Goal: Task Accomplishment & Management: Manage account settings

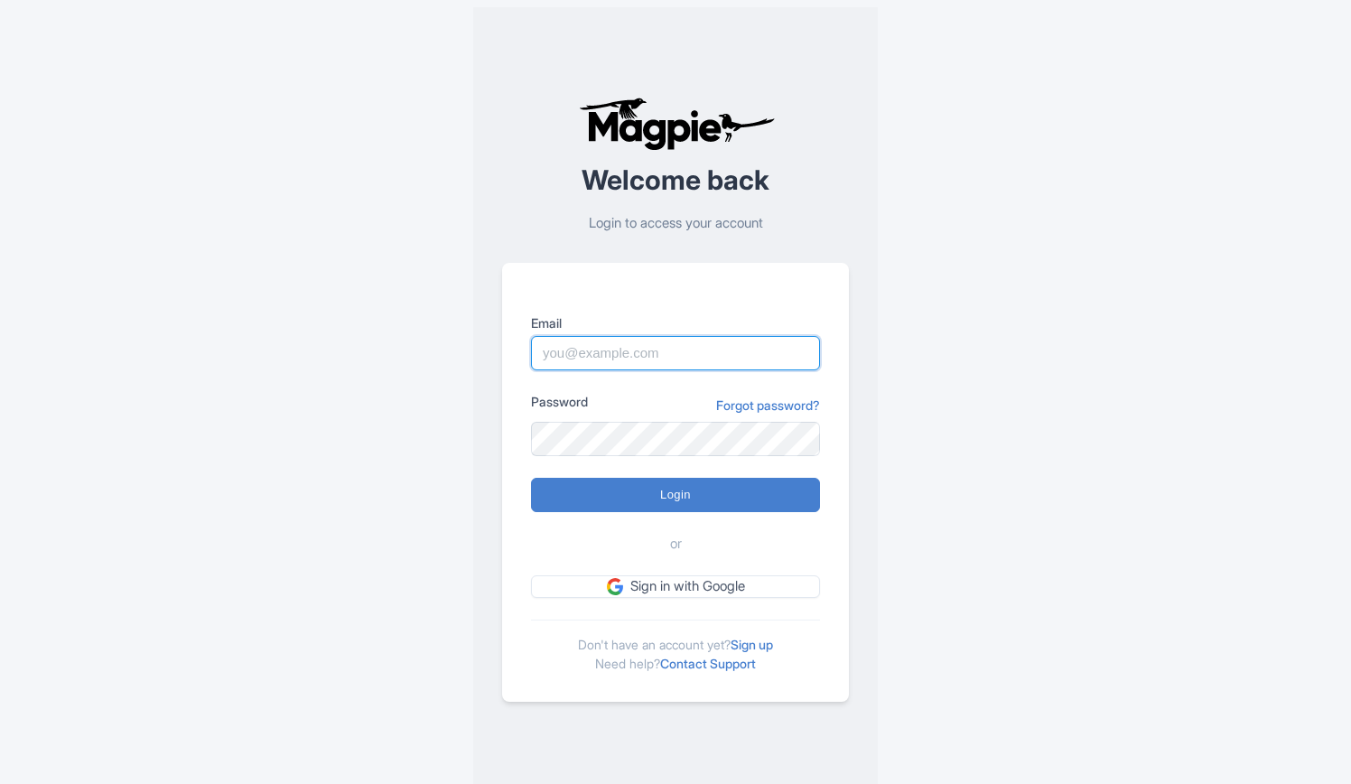
click at [716, 355] on input "Email" at bounding box center [675, 353] width 289 height 34
type input "rositsag@bigbustours.com"
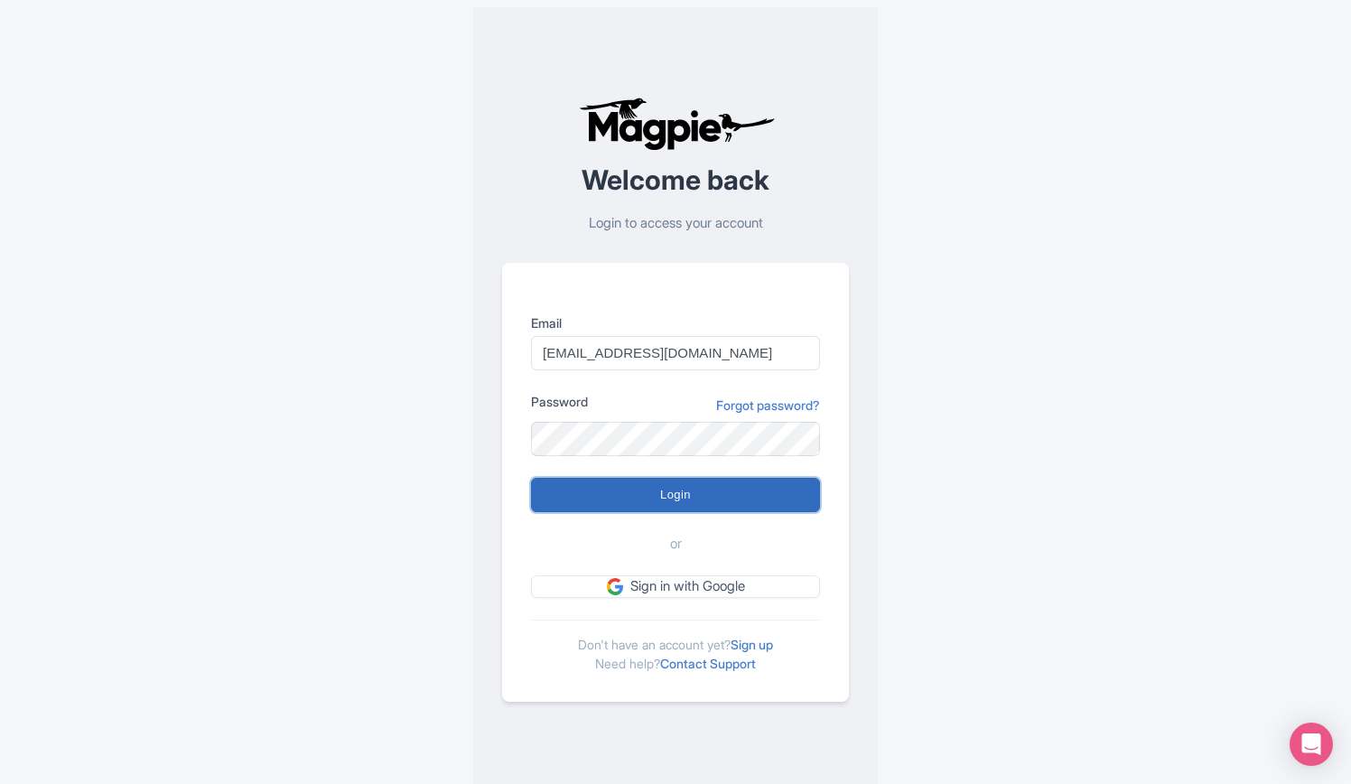
drag, startPoint x: 672, startPoint y: 490, endPoint x: 669, endPoint y: 480, distance: 11.2
click at [672, 489] on input "Login" at bounding box center [675, 495] width 289 height 34
type input "Logging in..."
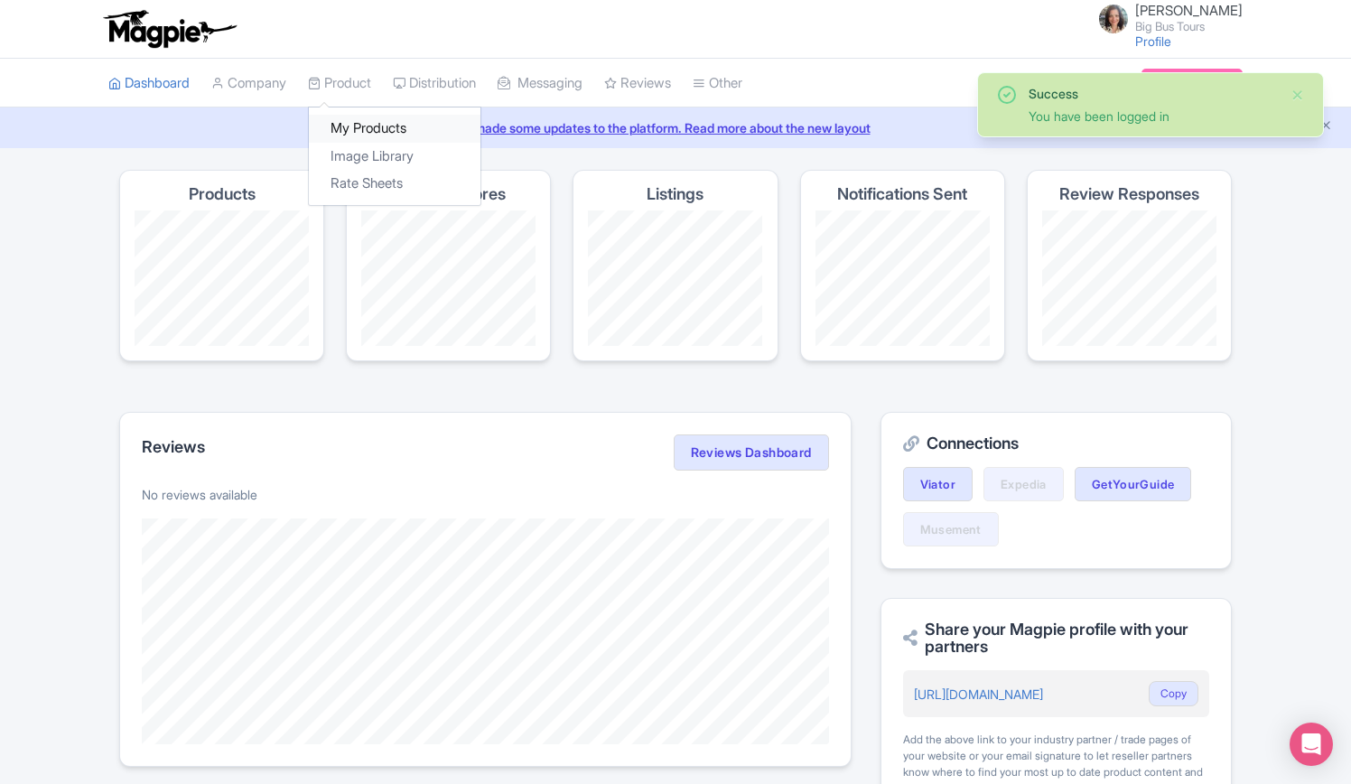
click at [365, 129] on link "My Products" at bounding box center [395, 129] width 172 height 28
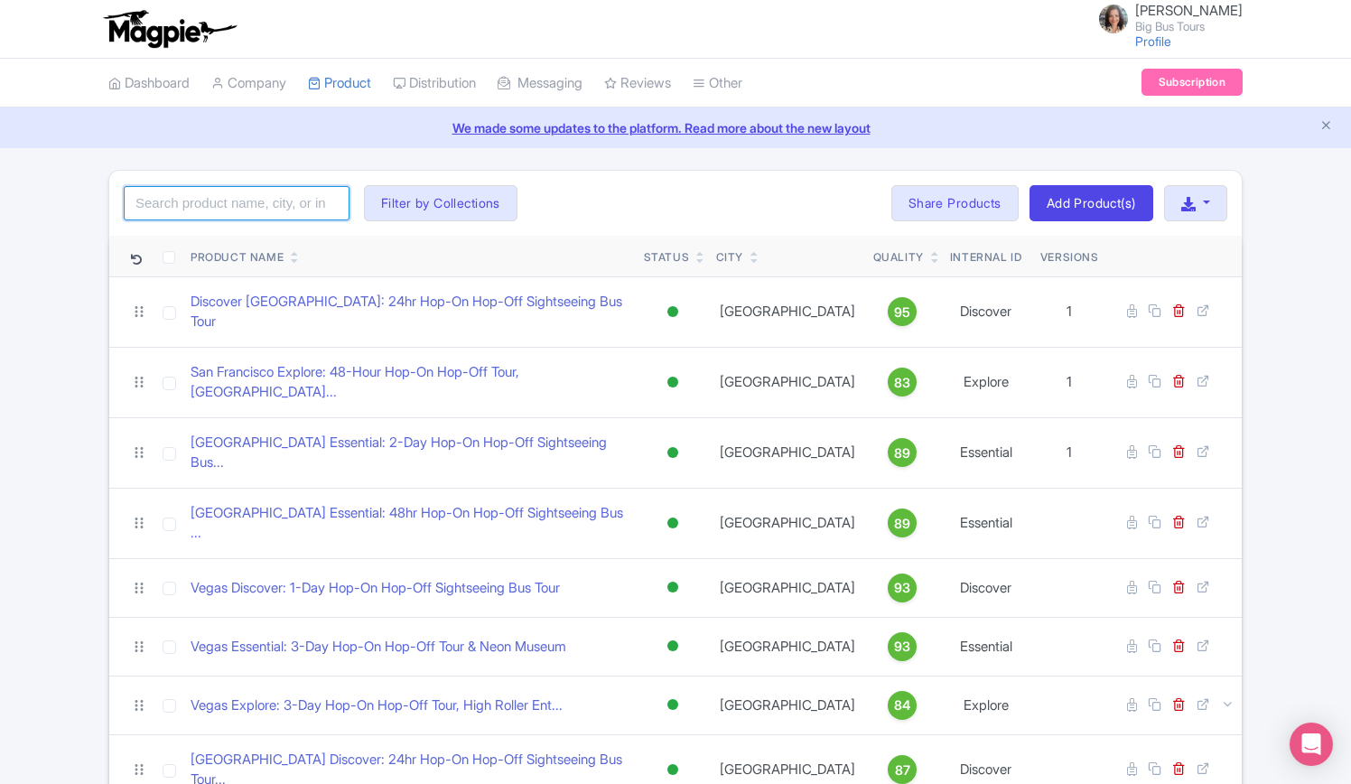
click at [242, 203] on input "search" at bounding box center [237, 203] width 226 height 34
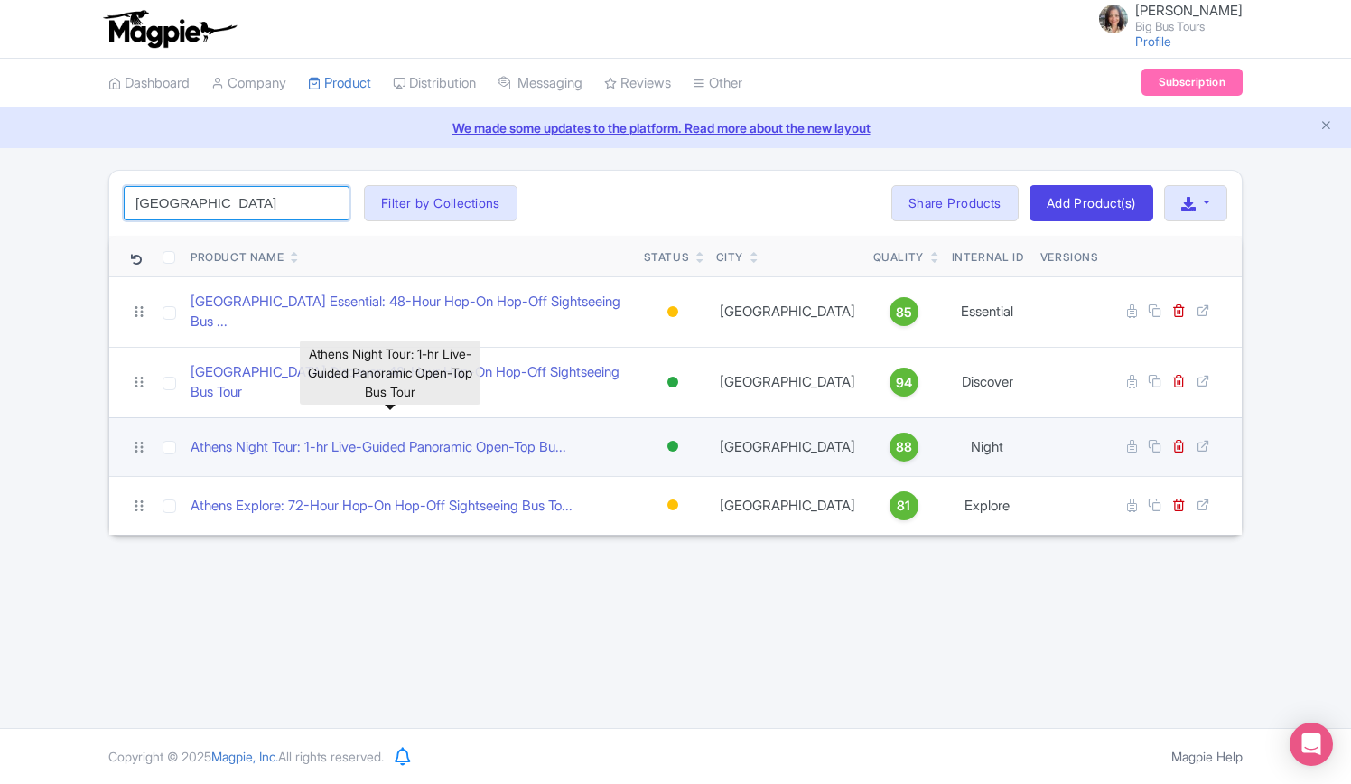
type input "athens"
click at [333, 437] on link "Athens Night Tour: 1-hr Live-Guided Panoramic Open-Top Bu..." at bounding box center [379, 447] width 376 height 21
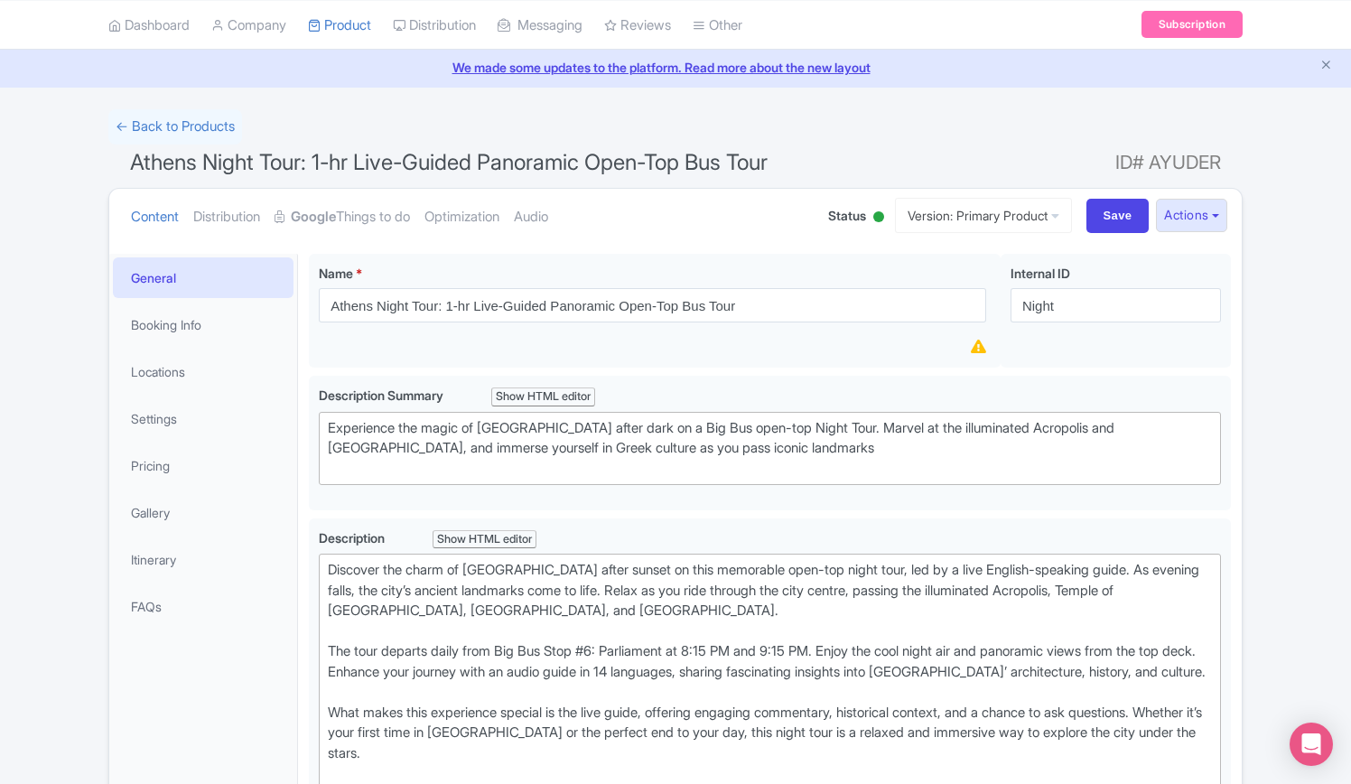
scroll to position [271, 0]
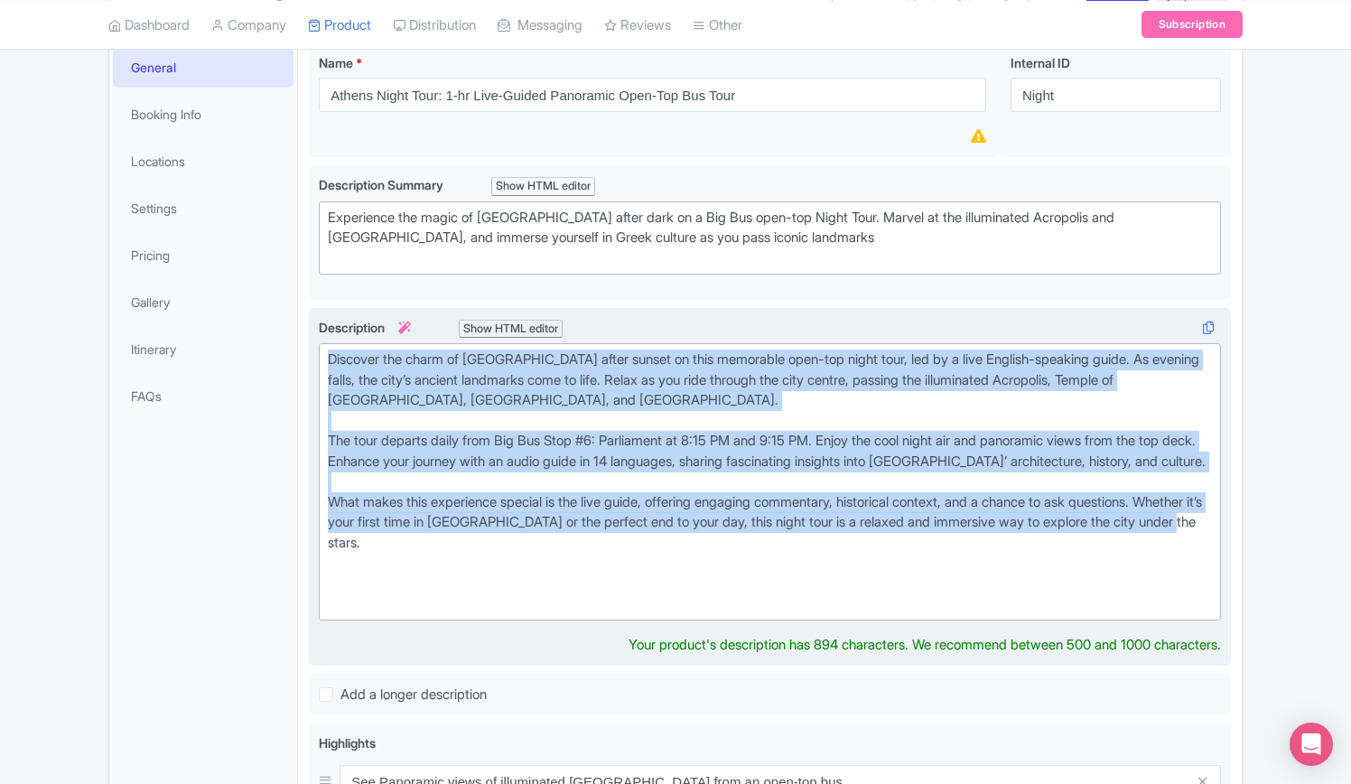
drag, startPoint x: 392, startPoint y: 493, endPoint x: 408, endPoint y: 470, distance: 28.6
click at [315, 340] on div "Discover the charm of Athens after sunset on this memorable open-top night tour…" at bounding box center [770, 487] width 922 height 358
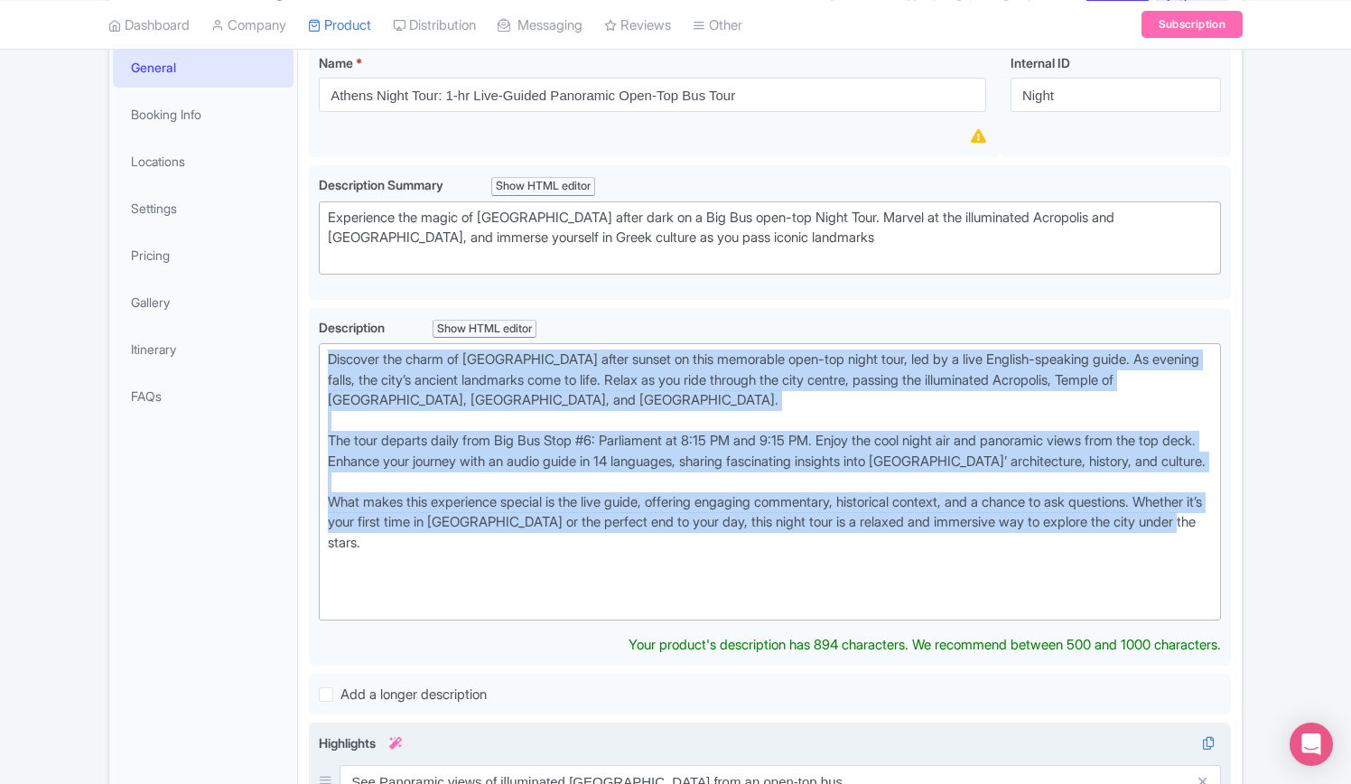
type trix-editor "<div>Discover the charm of Athens after sunset on this memorable open-top night…"
copy div "Discover the charm of Athens after sunset on this memorable open-top night tour…"
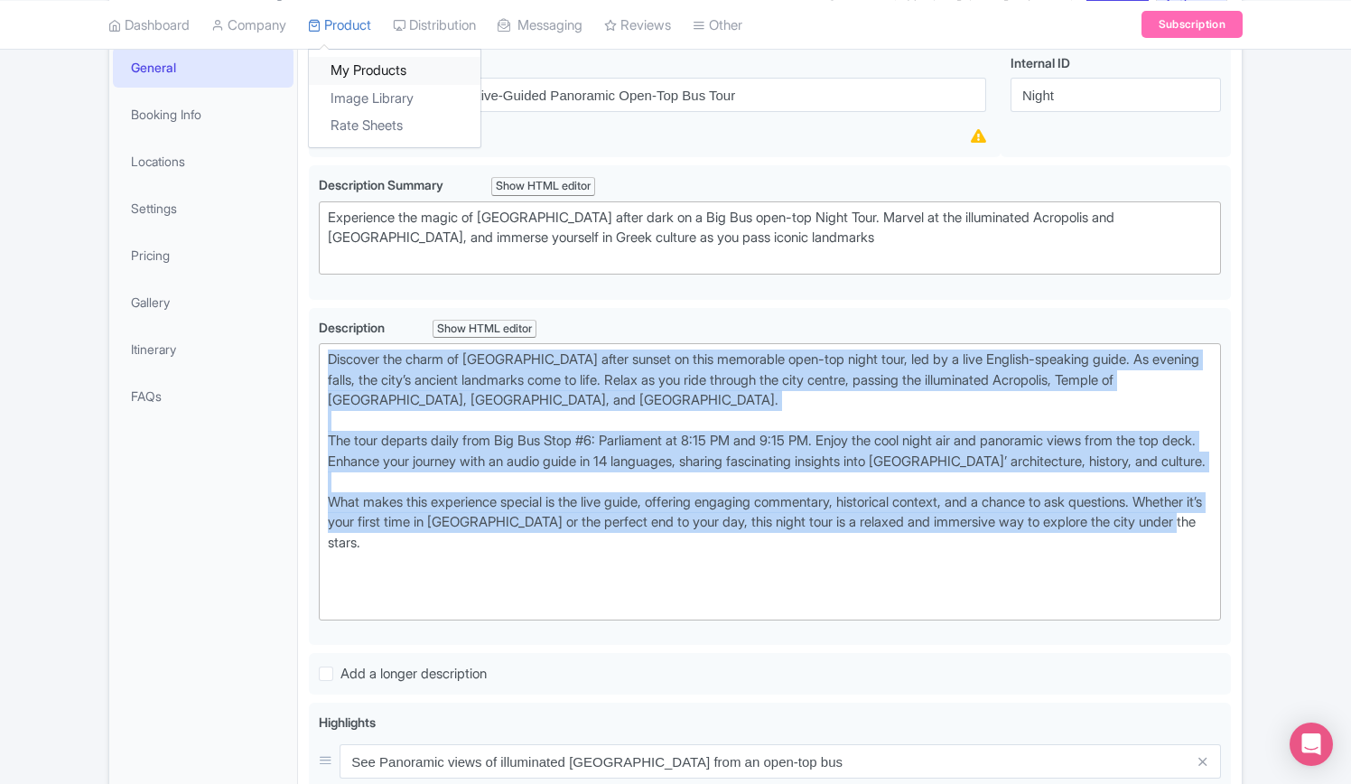
click at [361, 65] on link "My Products" at bounding box center [395, 71] width 172 height 28
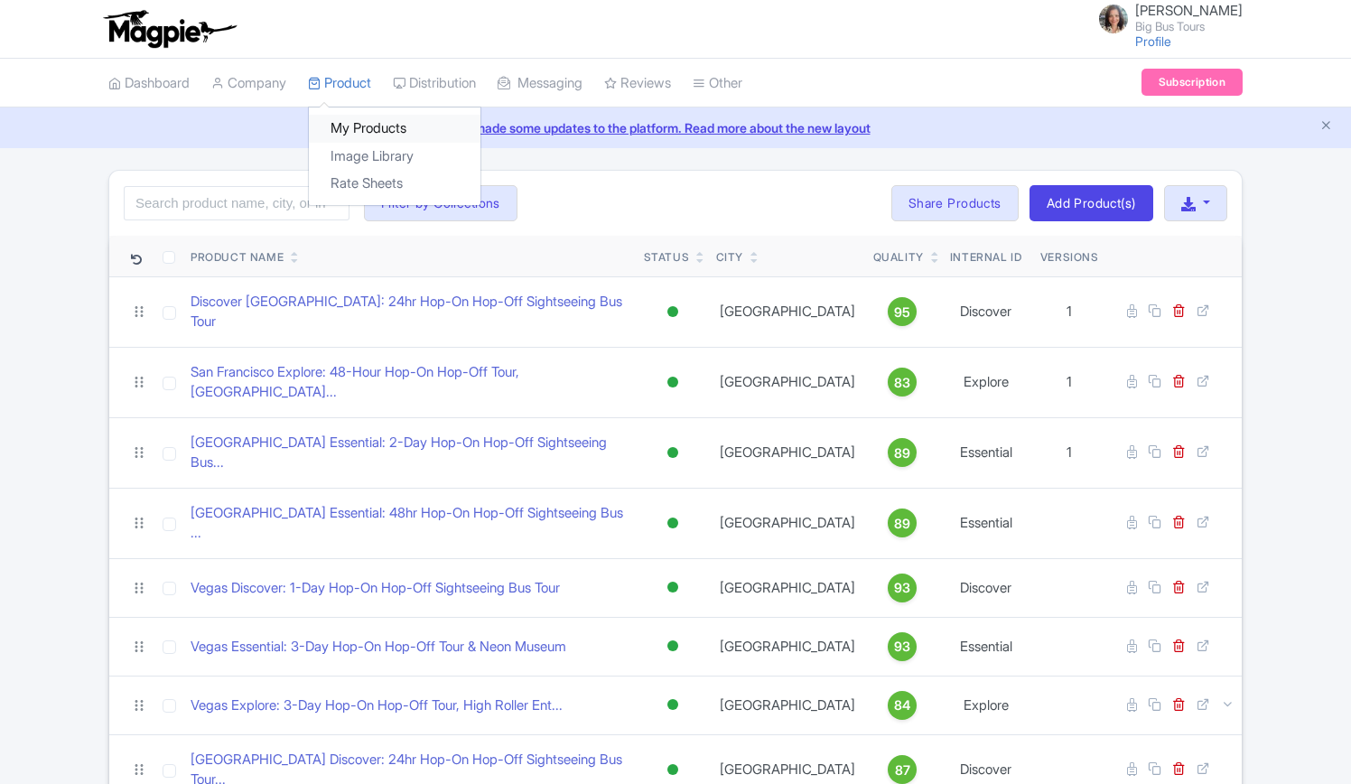
click at [355, 134] on link "My Products" at bounding box center [395, 129] width 172 height 28
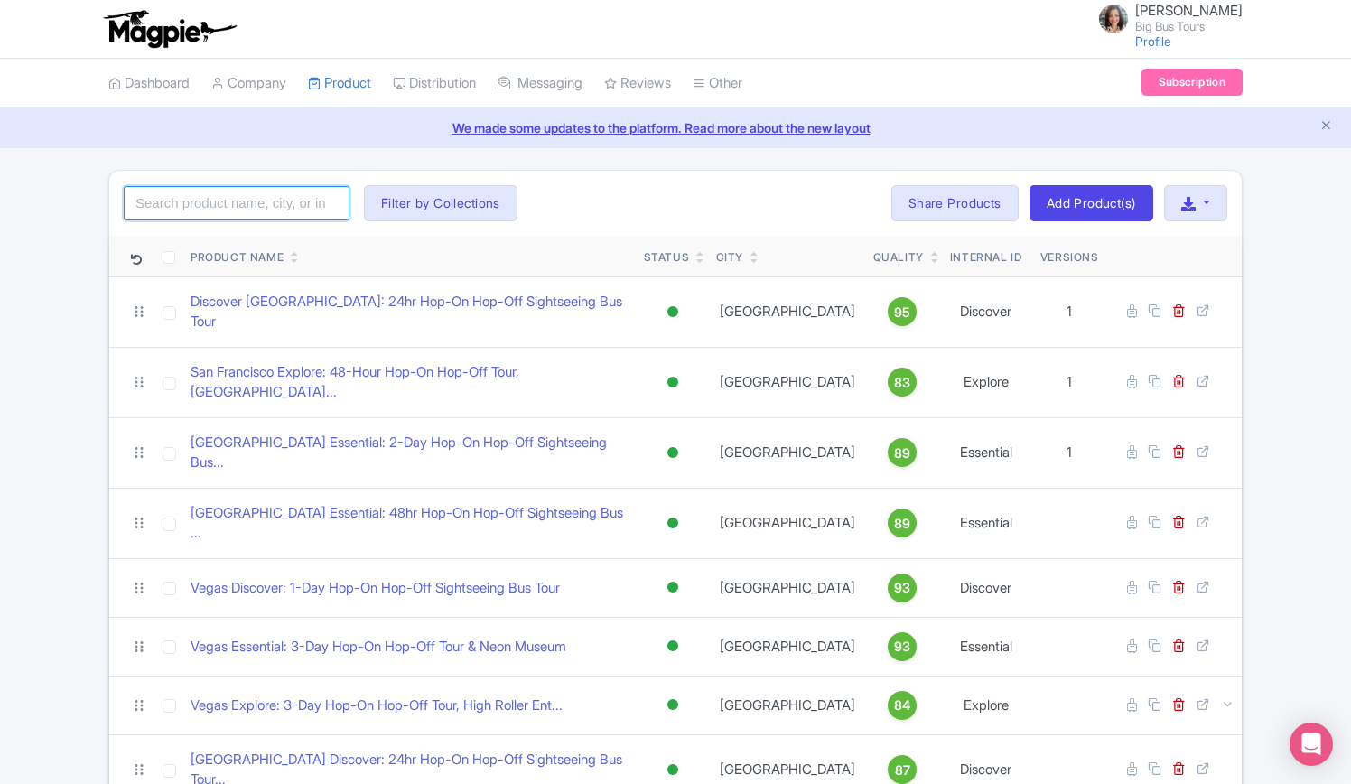
click at [270, 204] on input "search" at bounding box center [237, 203] width 226 height 34
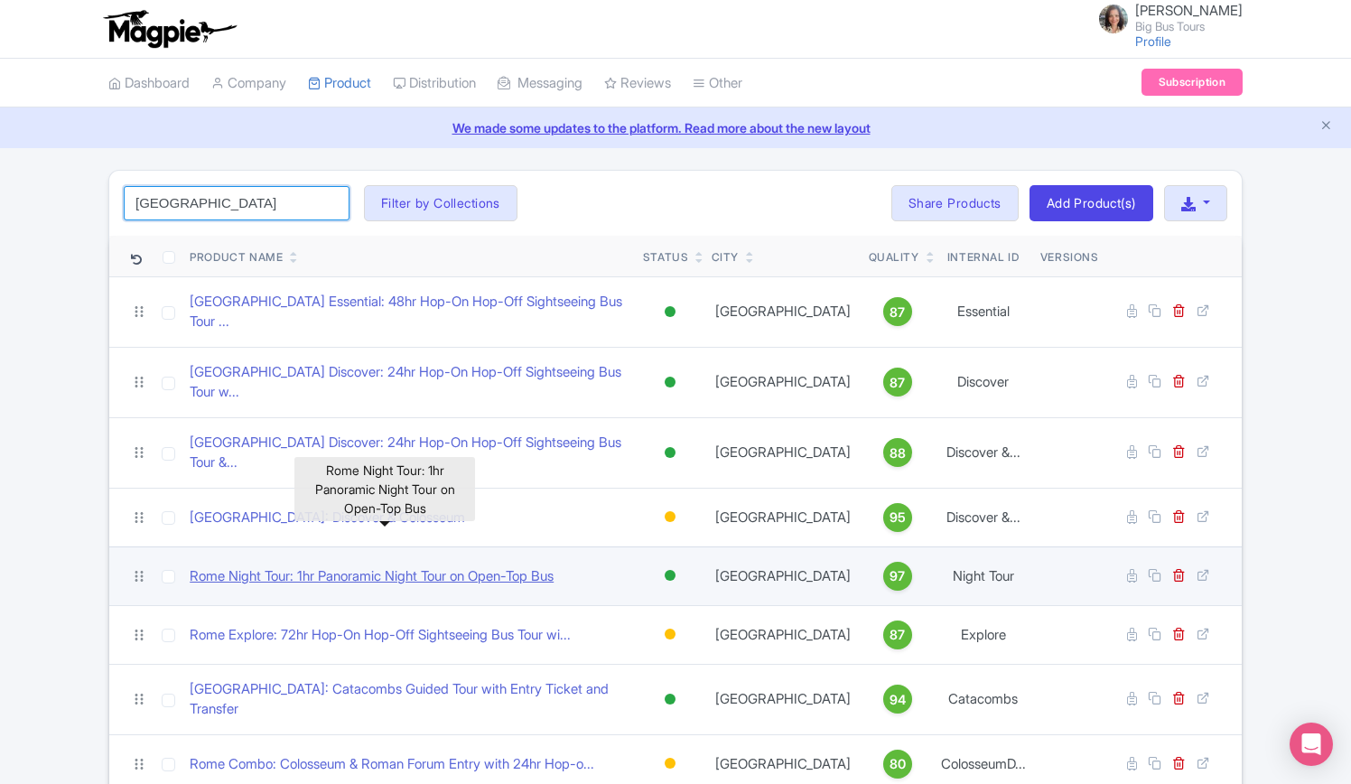
type input "rome"
click at [383, 566] on link "Rome Night Tour: 1hr Panoramic Night Tour on Open-Top Bus" at bounding box center [372, 576] width 364 height 21
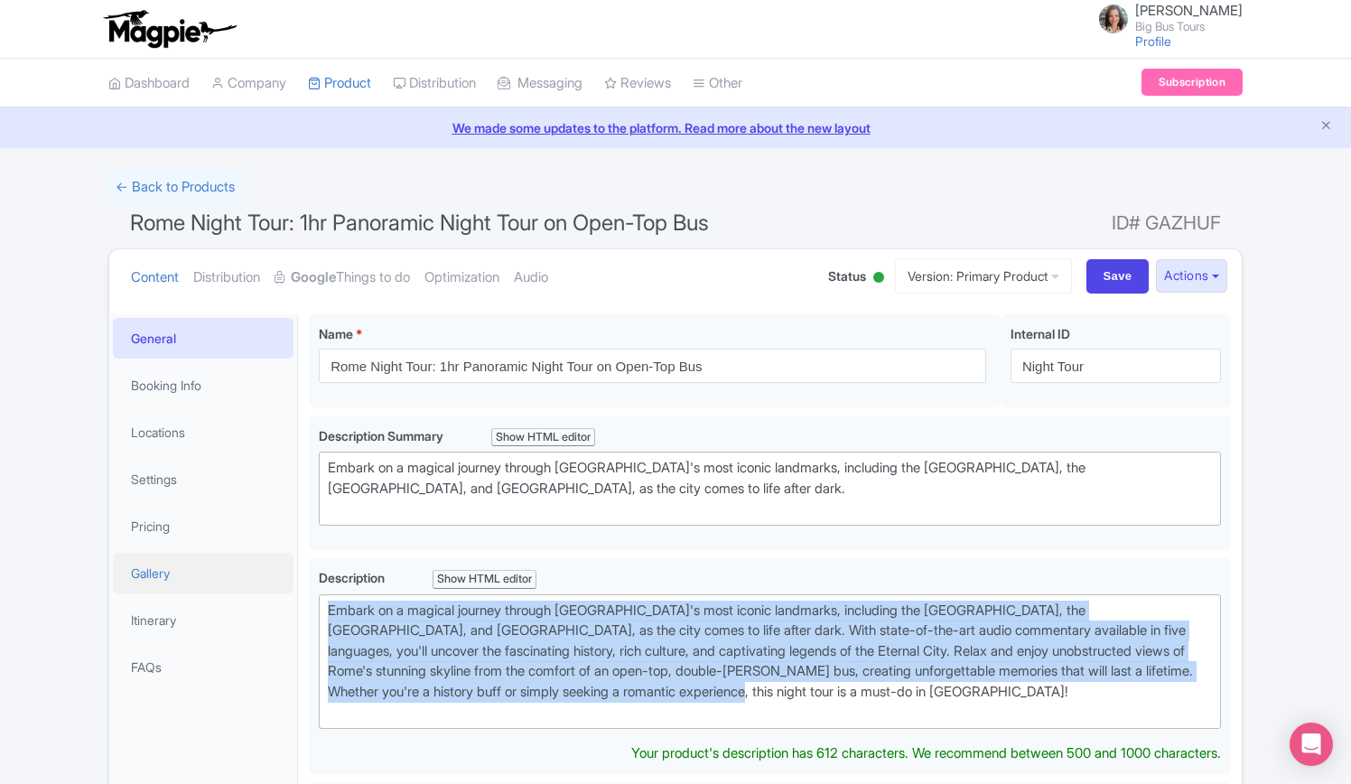
drag, startPoint x: 707, startPoint y: 684, endPoint x: 282, endPoint y: 563, distance: 442.2
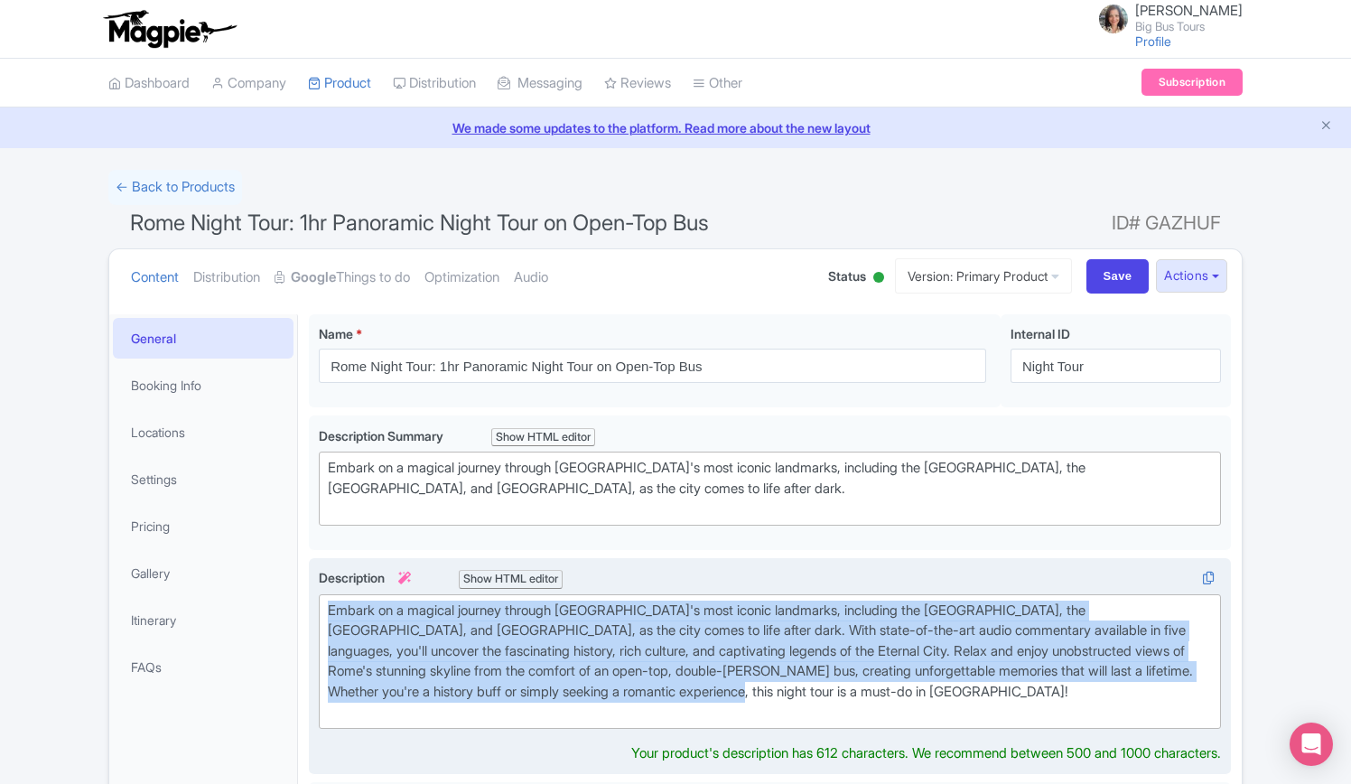
type trix-editor "<div>&nbsp;Embark on a magical journey through Rome's most iconic landmarks, in…"
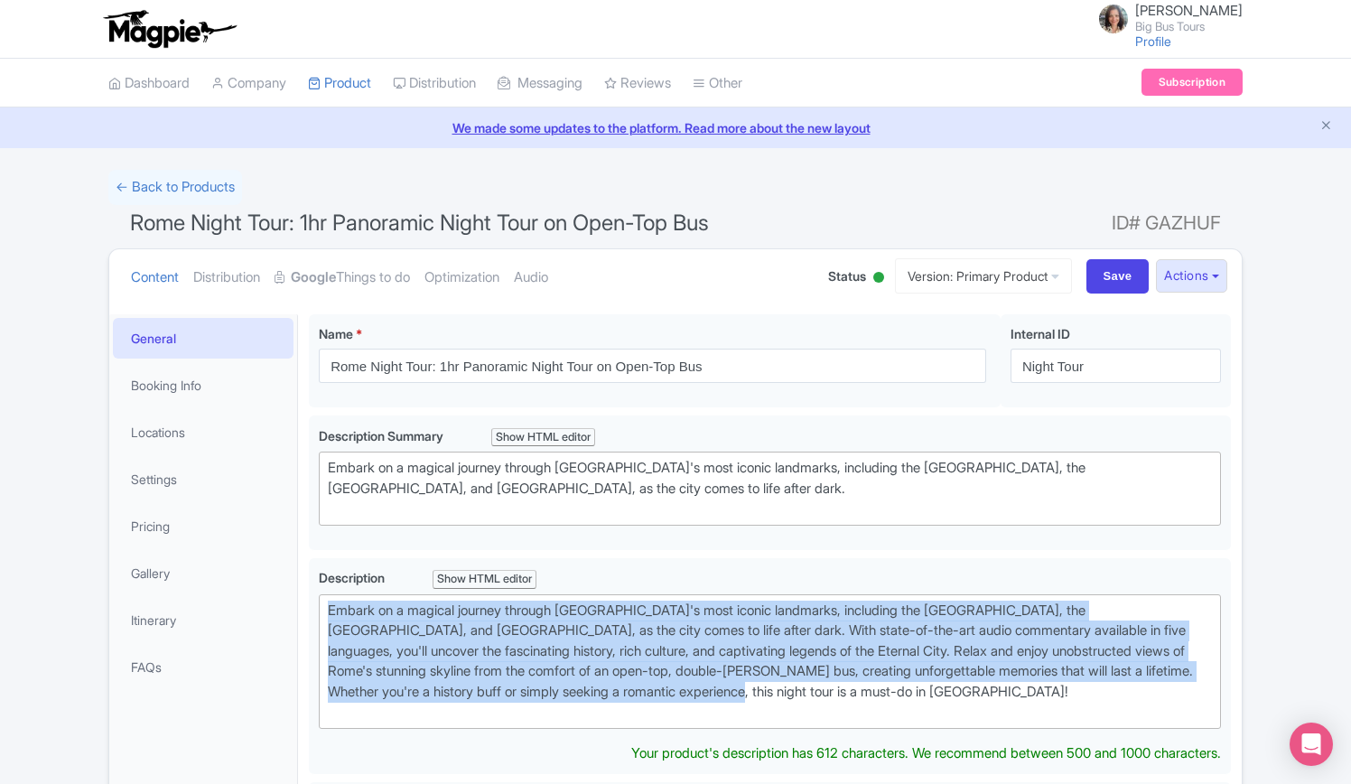
copy div "Embark on a magical journey through Rome's most iconic landmarks, including the…"
click at [368, 126] on link "My Products" at bounding box center [395, 129] width 172 height 28
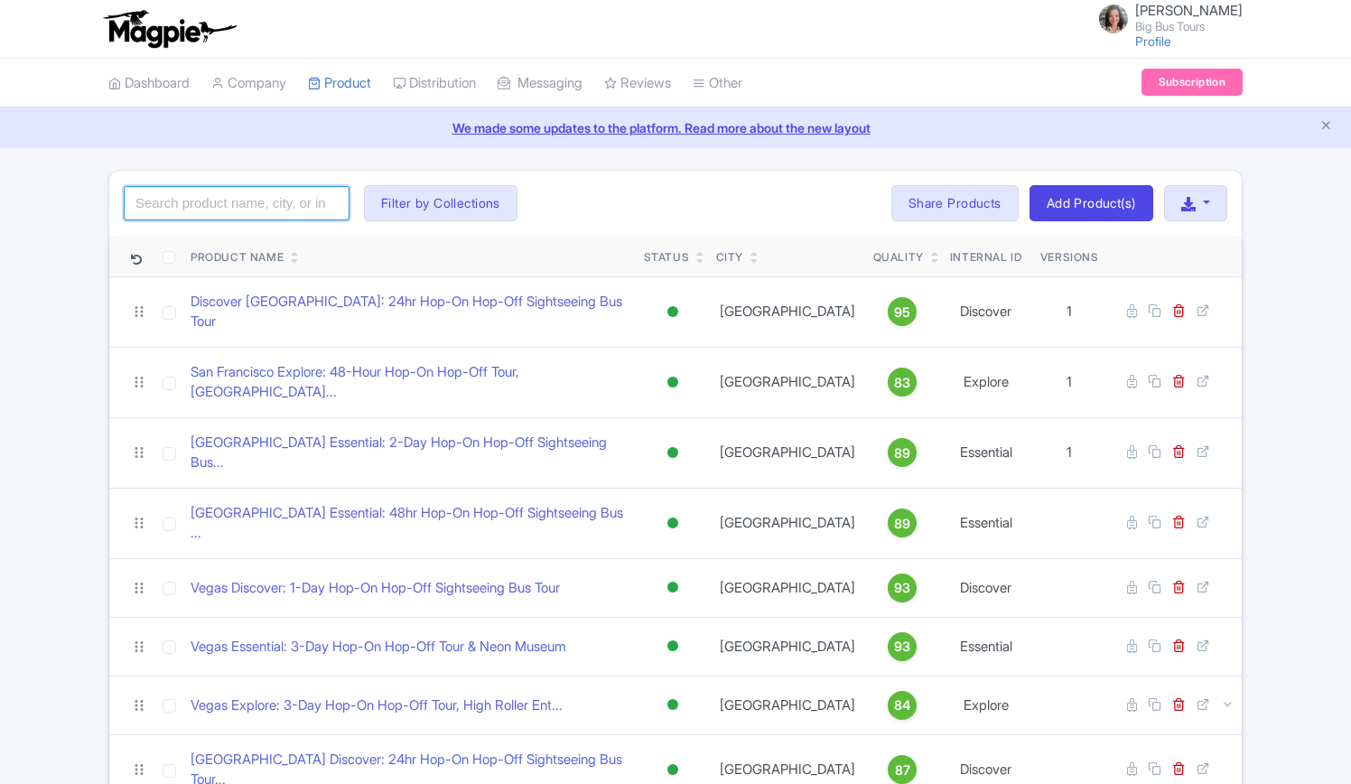
drag, startPoint x: 260, startPoint y: 206, endPoint x: 279, endPoint y: 218, distance: 22.3
click at [261, 205] on input "search" at bounding box center [237, 203] width 226 height 34
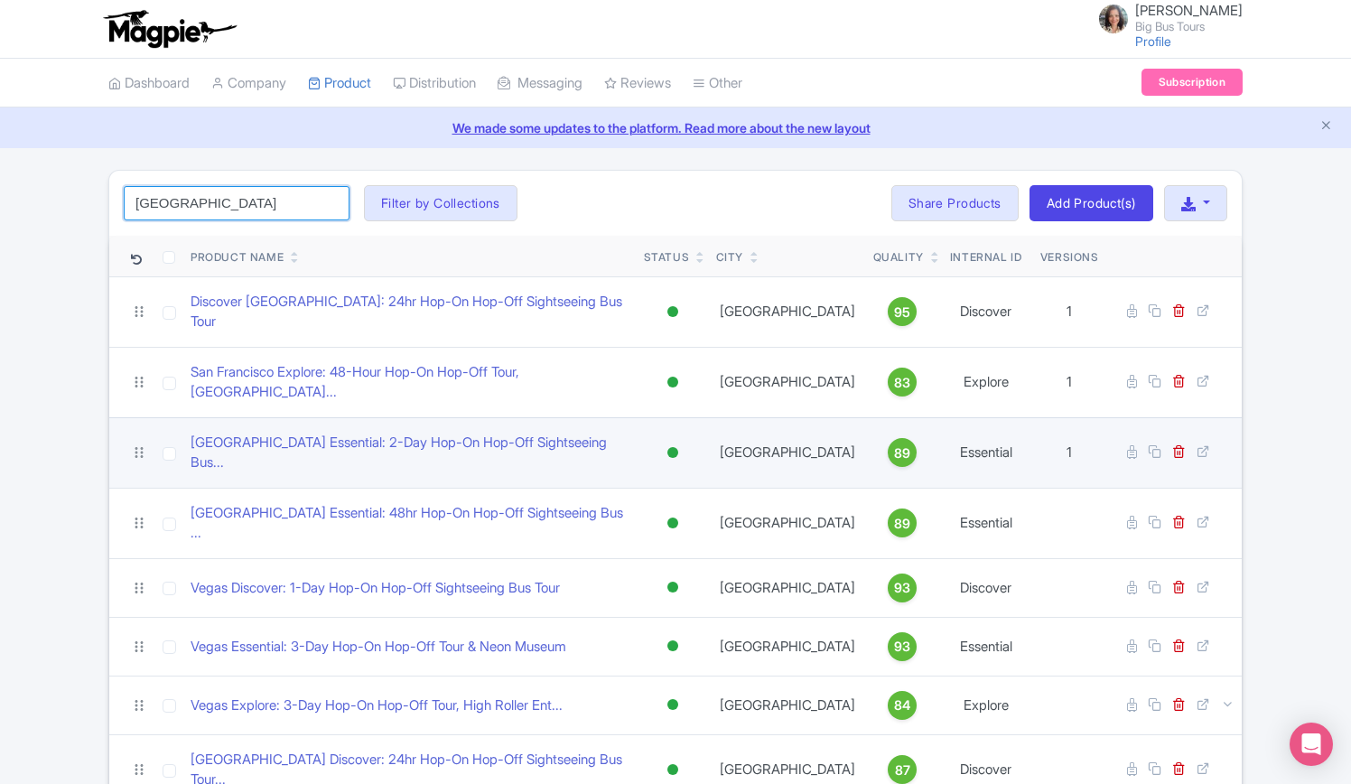
type input "[GEOGRAPHIC_DATA]"
click button "Search" at bounding box center [0, 0] width 0 height 0
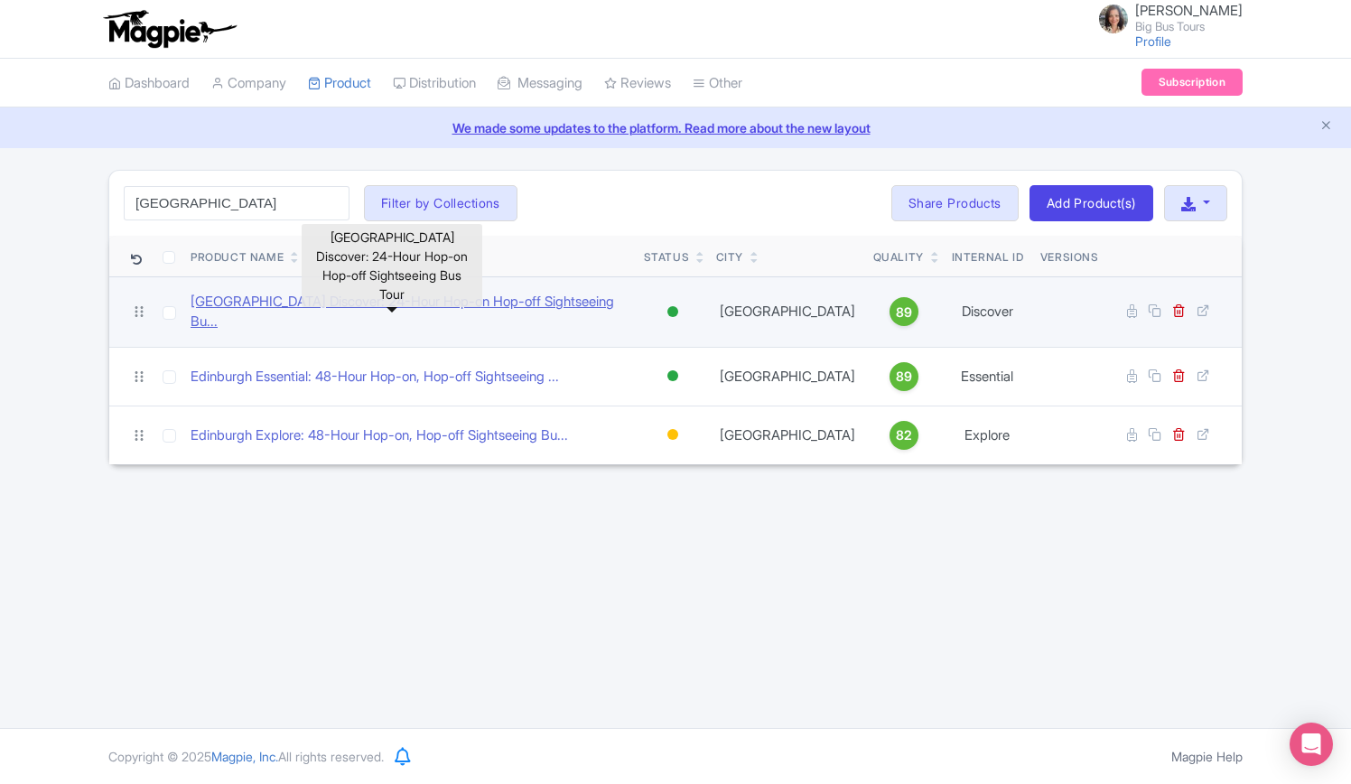
click at [372, 300] on link "[GEOGRAPHIC_DATA] Discover: 24-Hour Hop-on Hop-off Sightseeing Bu..." at bounding box center [410, 312] width 439 height 41
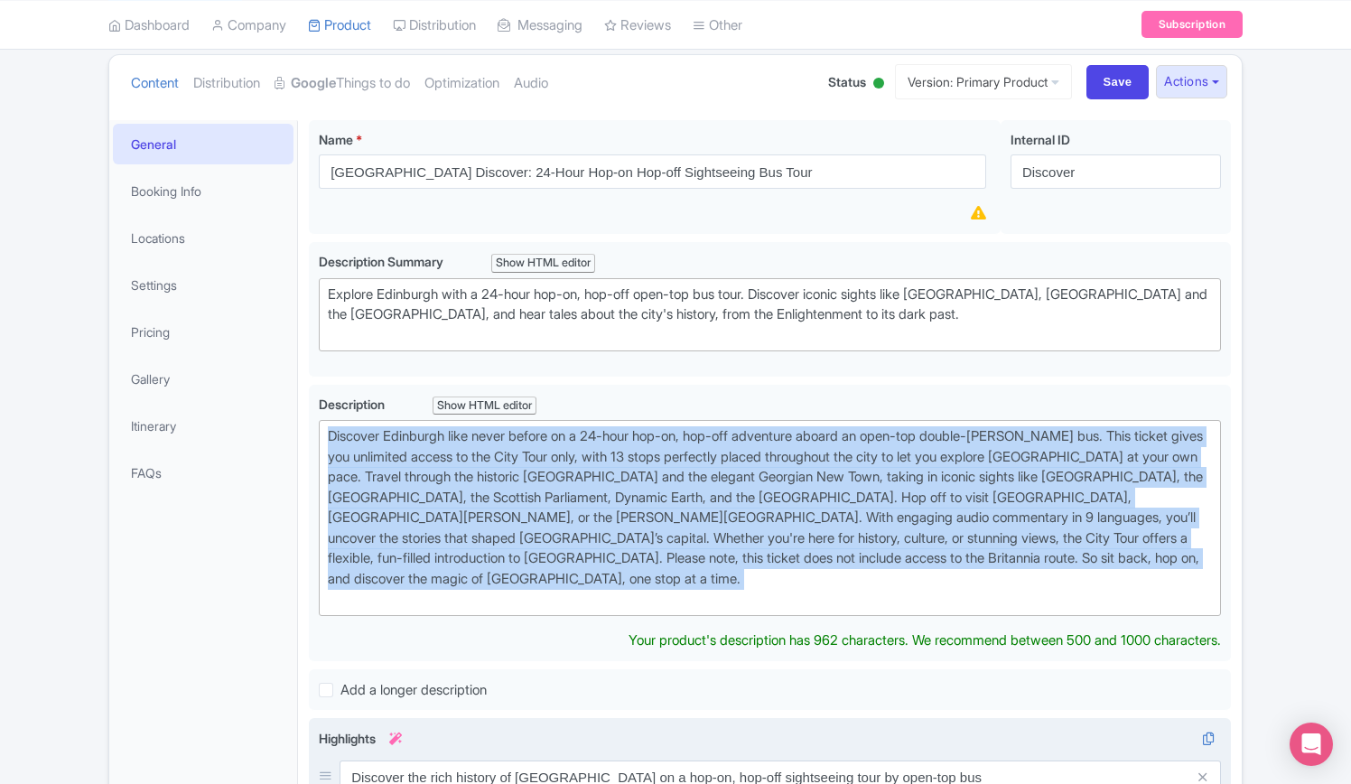
drag, startPoint x: 326, startPoint y: 628, endPoint x: 1029, endPoint y: 775, distance: 718.7
click at [1029, 775] on div "[GEOGRAPHIC_DATA] Discover: 24-Hour Hop-on Hop-off Sightseeing Bus Tour Name * …" at bounding box center [770, 735] width 922 height 1231
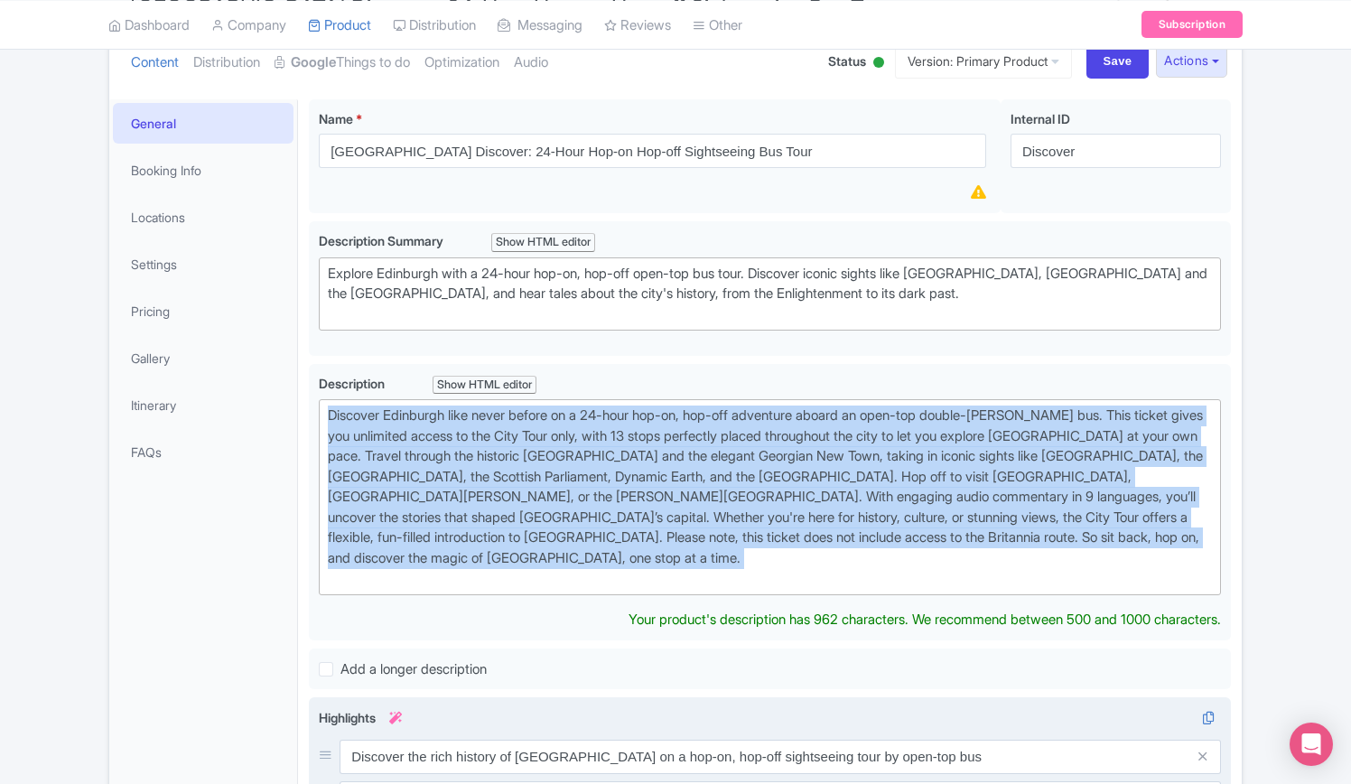
type trix-editor "<div>Discover Edinburgh like never before on a 24-hour hop-on, hop-off adventur…"
copy div "Discover Edinburgh like never before on a 24-hour hop-on, hop-off adventure abo…"
